Goal: Book appointment/travel/reservation

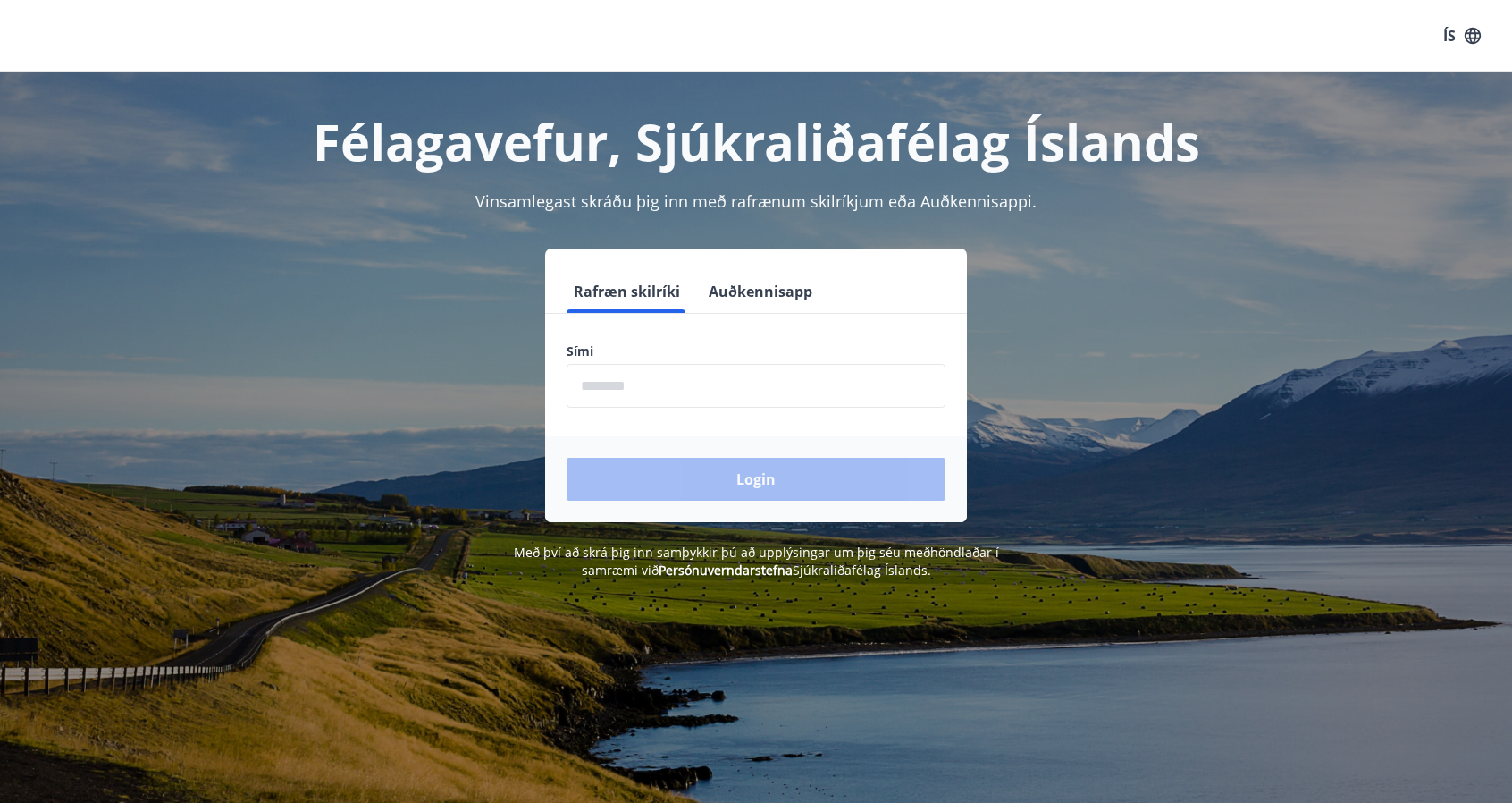
click at [690, 371] on input "phone" at bounding box center [755, 386] width 378 height 44
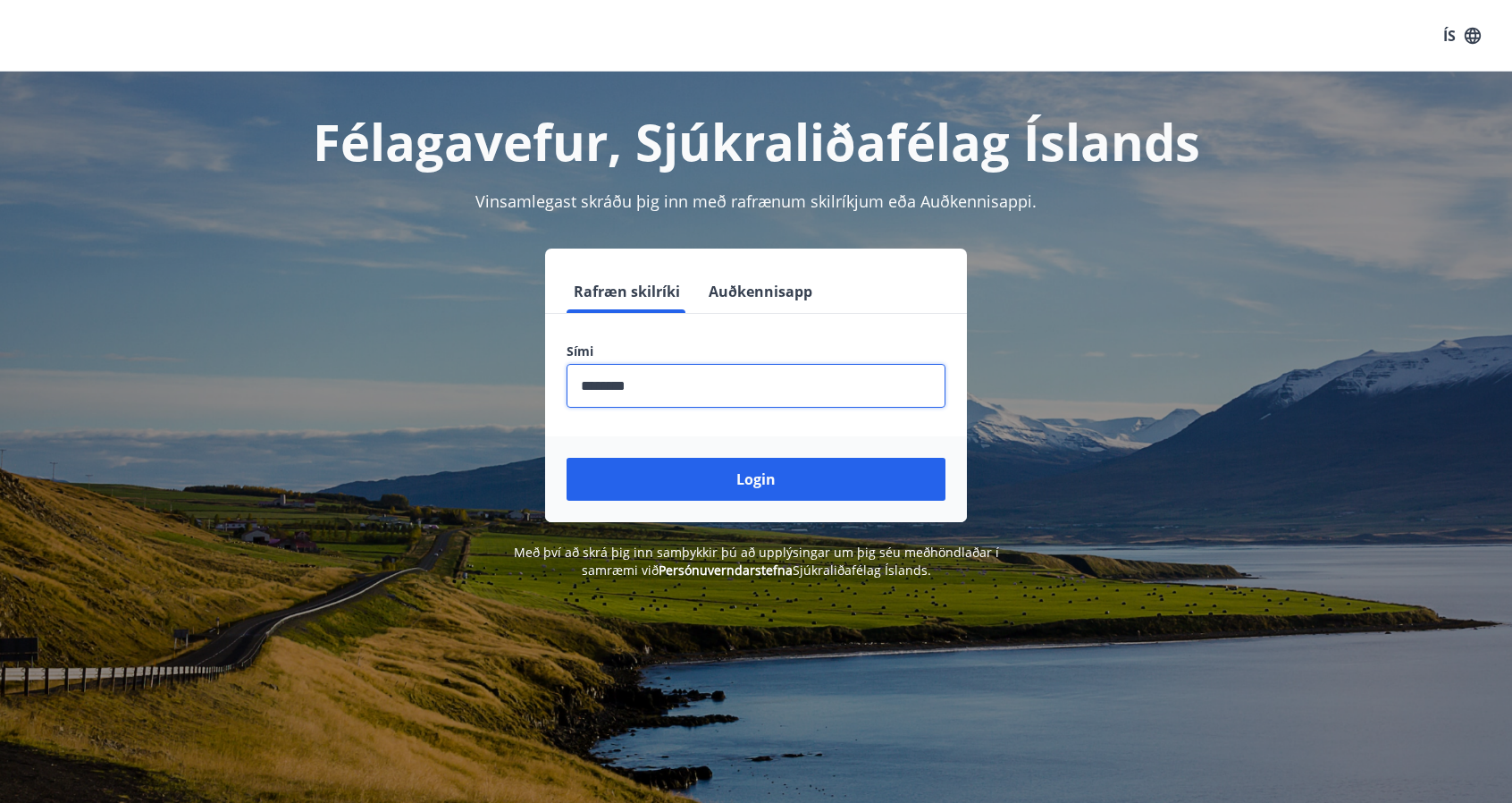
type input "********"
click at [566, 457] on button "Login" at bounding box center [755, 478] width 378 height 43
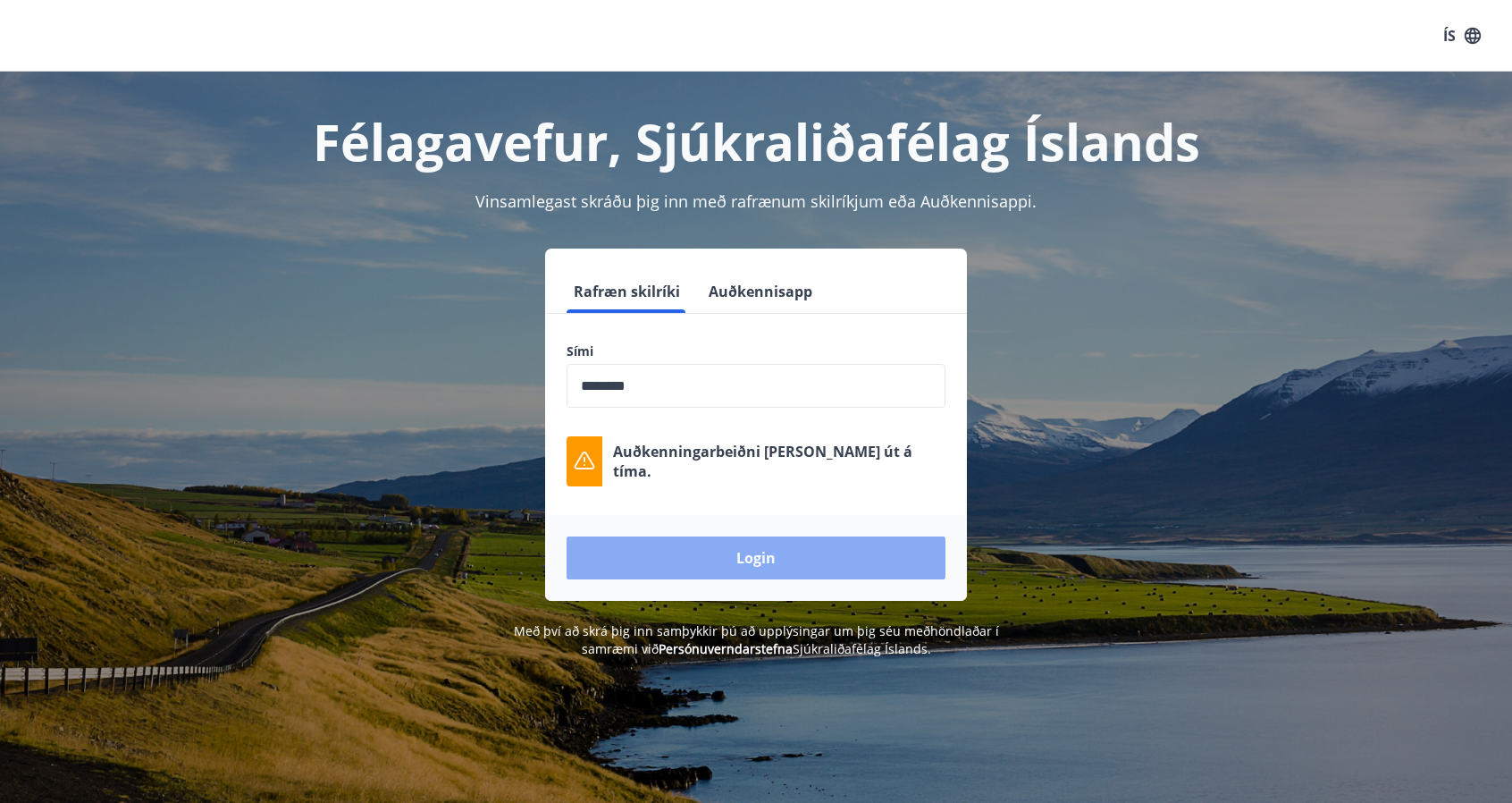
click at [756, 551] on button "Login" at bounding box center [755, 557] width 378 height 43
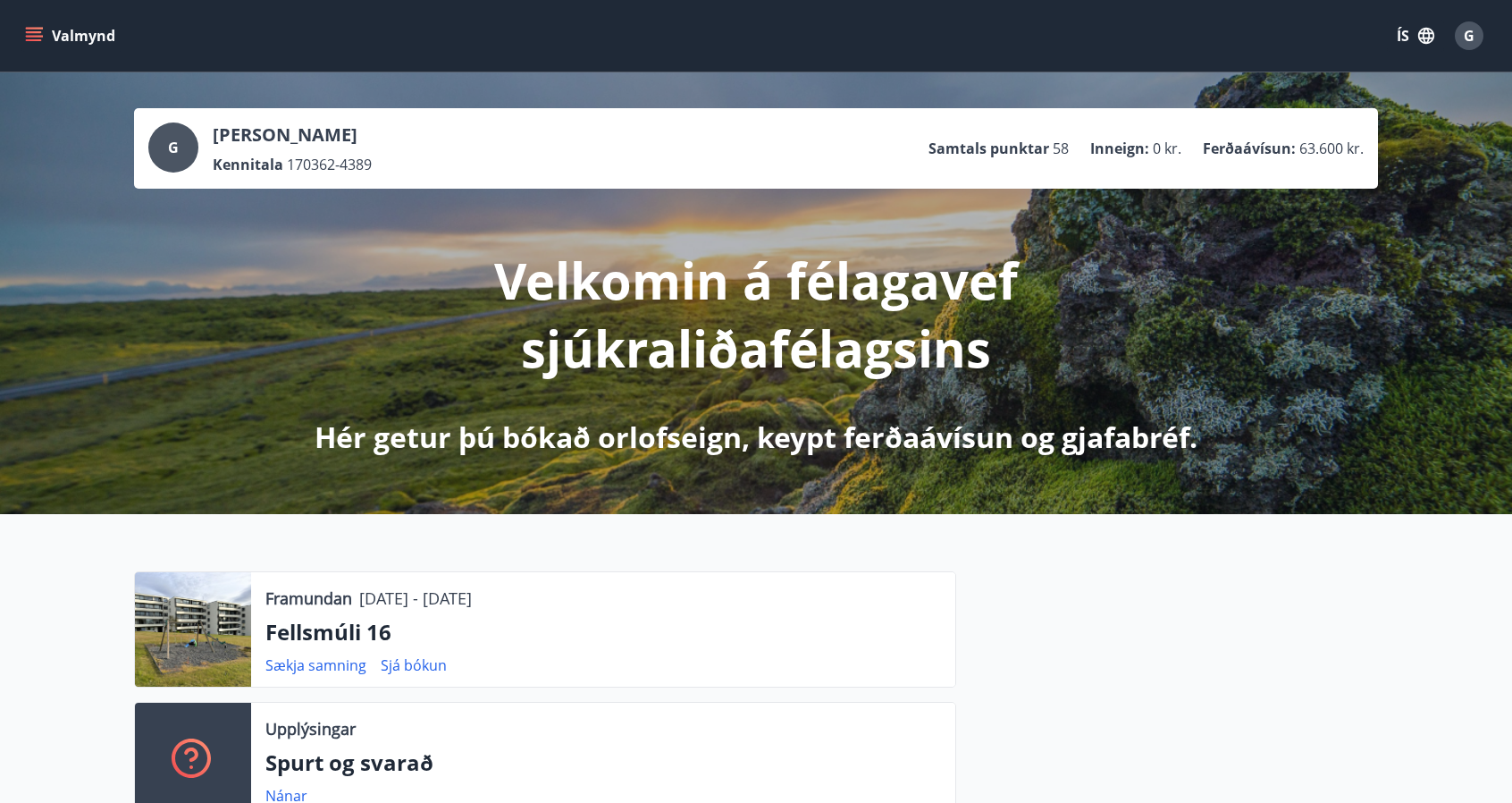
click at [35, 29] on icon "menu" at bounding box center [33, 35] width 17 height 17
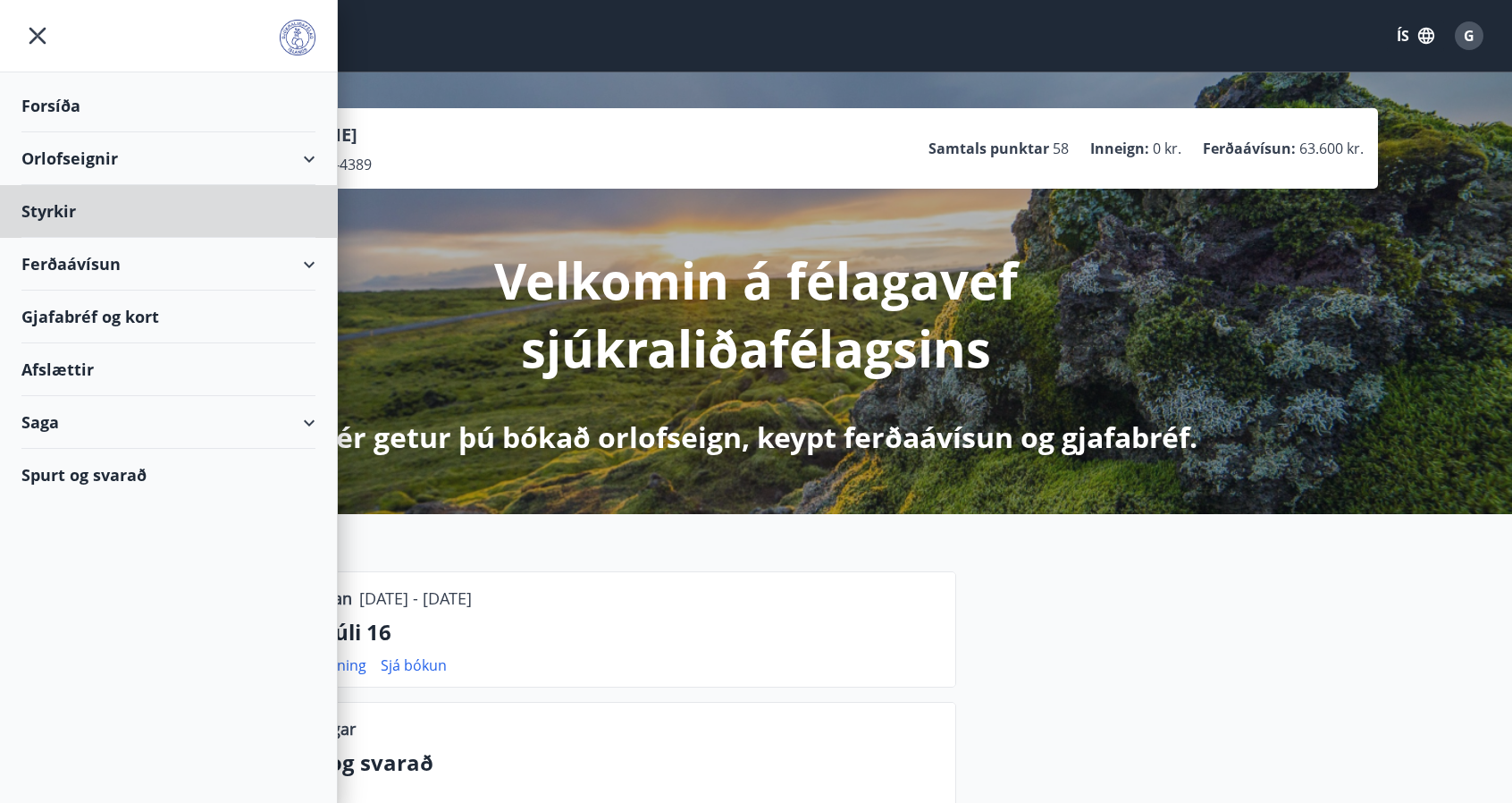
click at [56, 104] on div "Forsíða" at bounding box center [168, 106] width 294 height 53
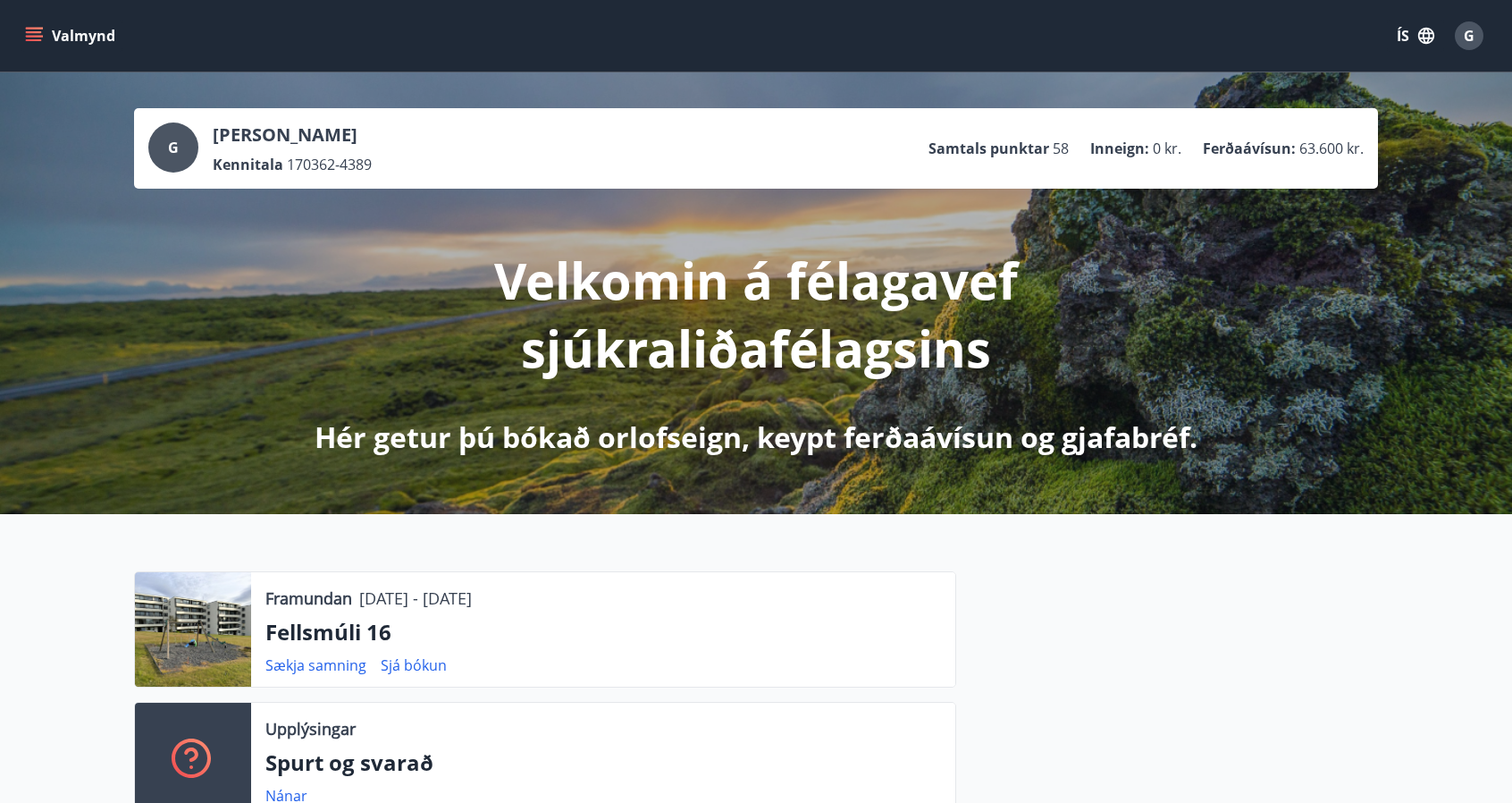
click at [34, 38] on icon "menu" at bounding box center [33, 35] width 17 height 17
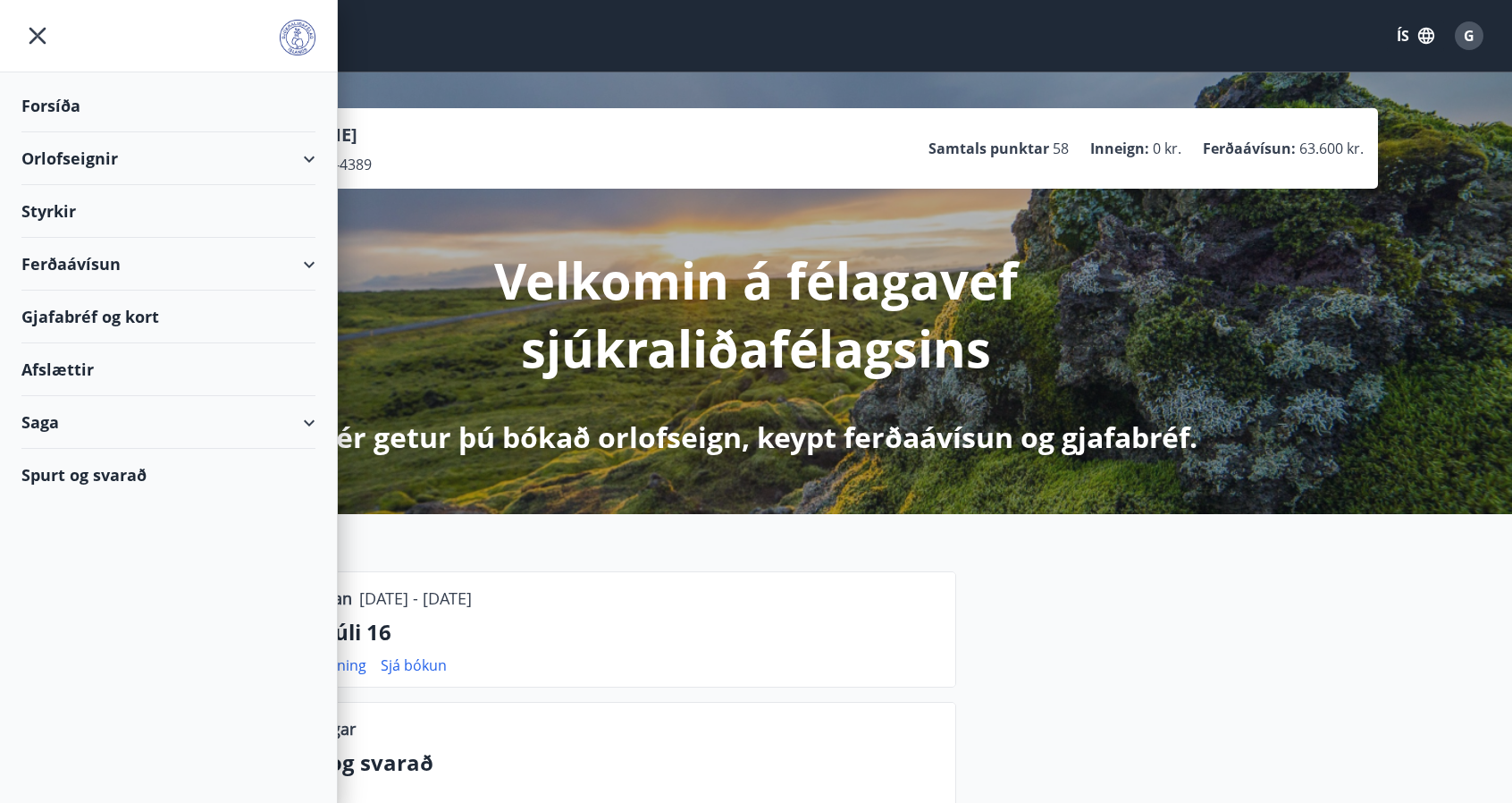
click at [66, 157] on div "Orlofseignir" at bounding box center [168, 159] width 294 height 53
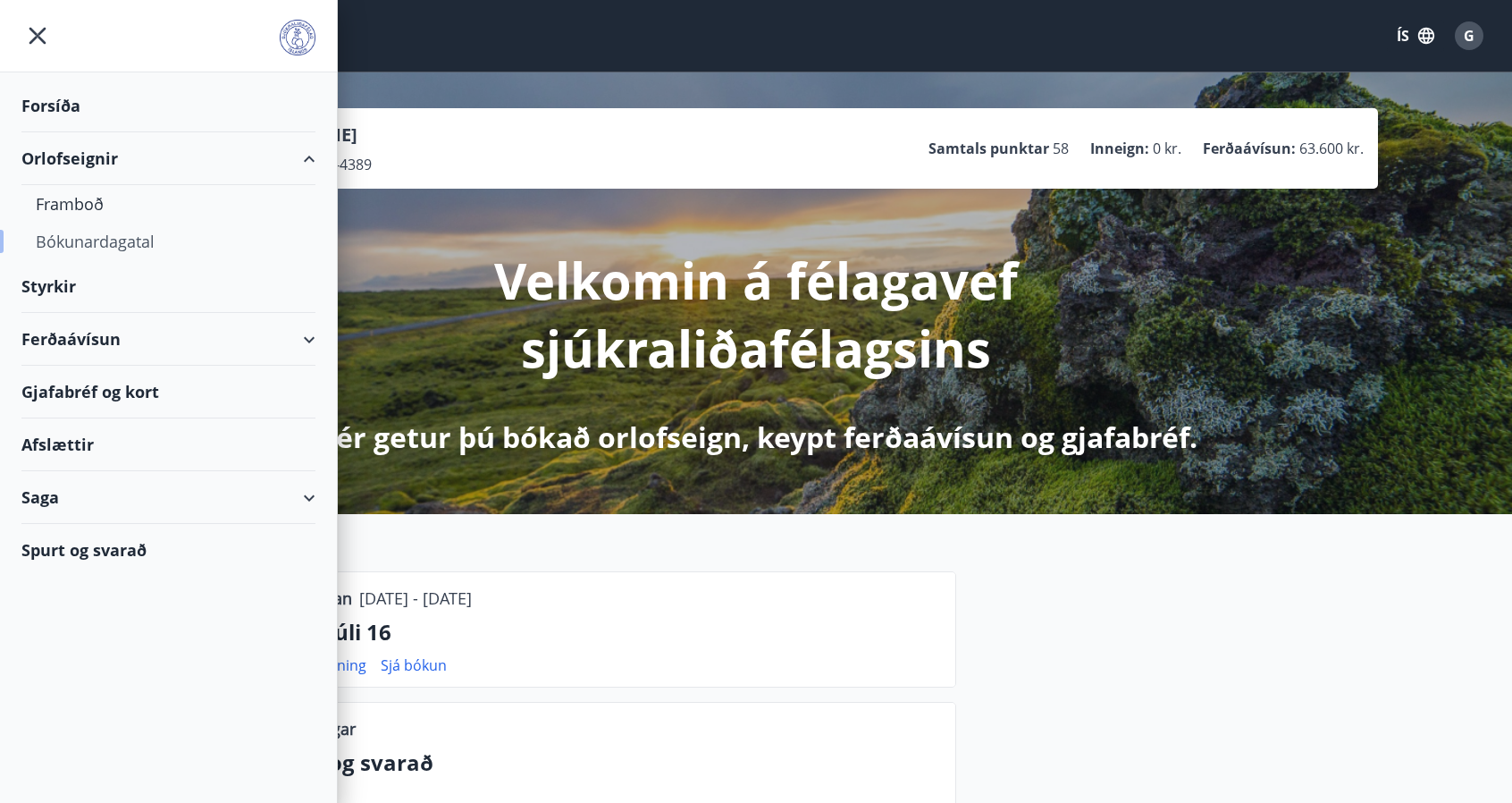
click at [70, 238] on div "Bókunardagatal" at bounding box center [169, 241] width 266 height 38
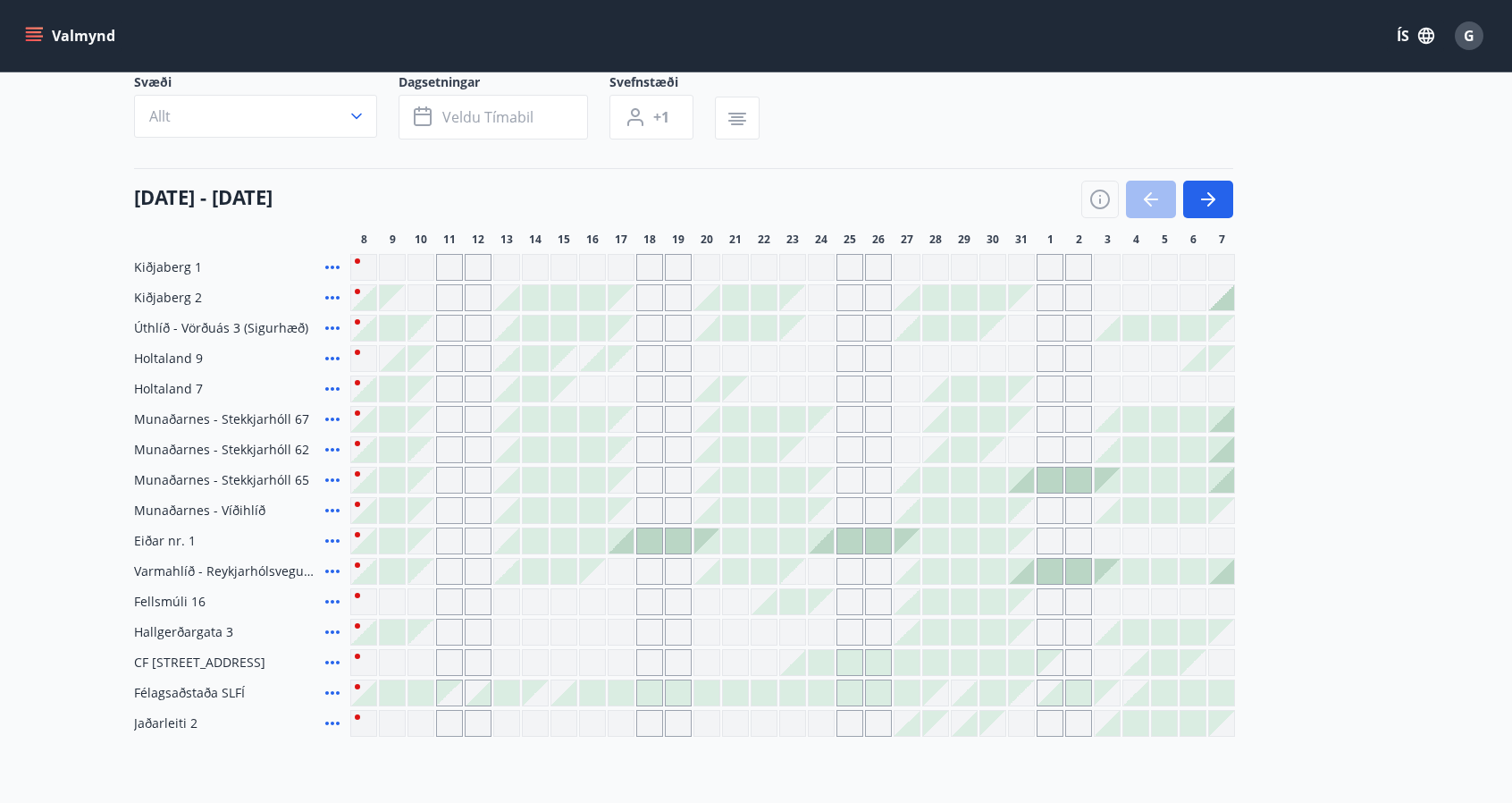
scroll to position [134, 0]
click at [361, 633] on div at bounding box center [363, 632] width 25 height 25
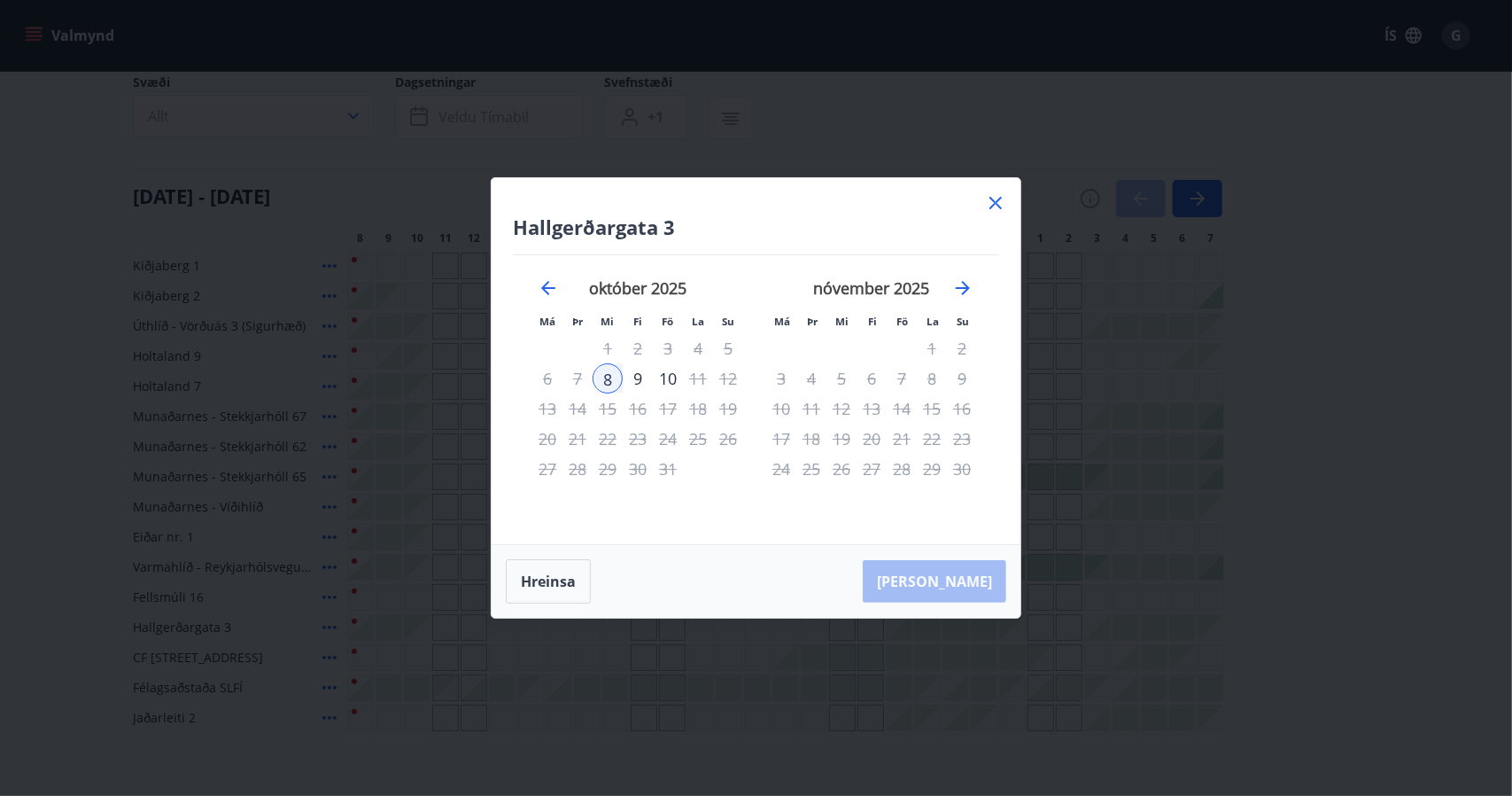
click at [642, 374] on div "9" at bounding box center [637, 378] width 30 height 30
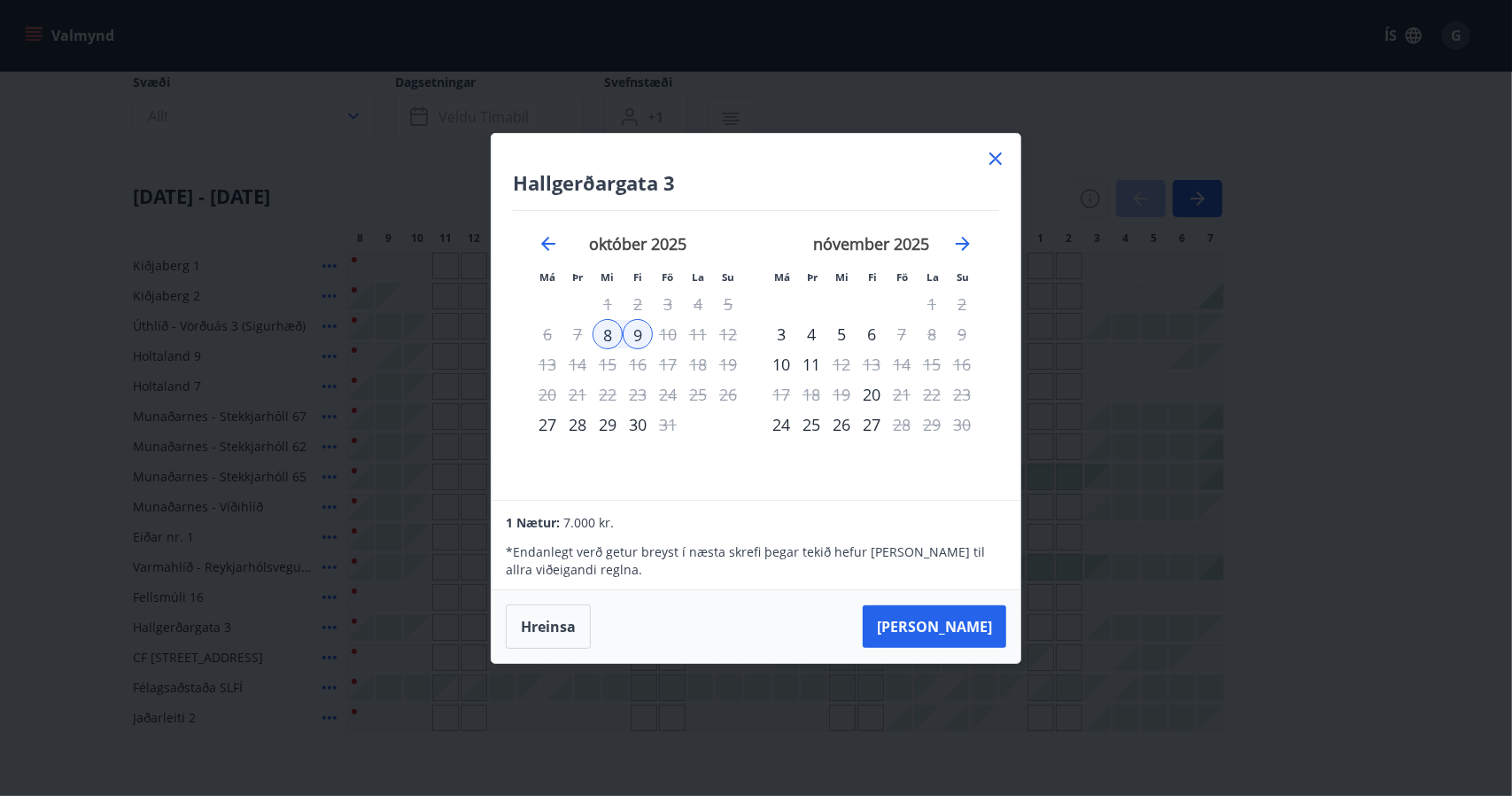
click at [992, 159] on icon at bounding box center [995, 158] width 21 height 21
